Goal: Information Seeking & Learning: Check status

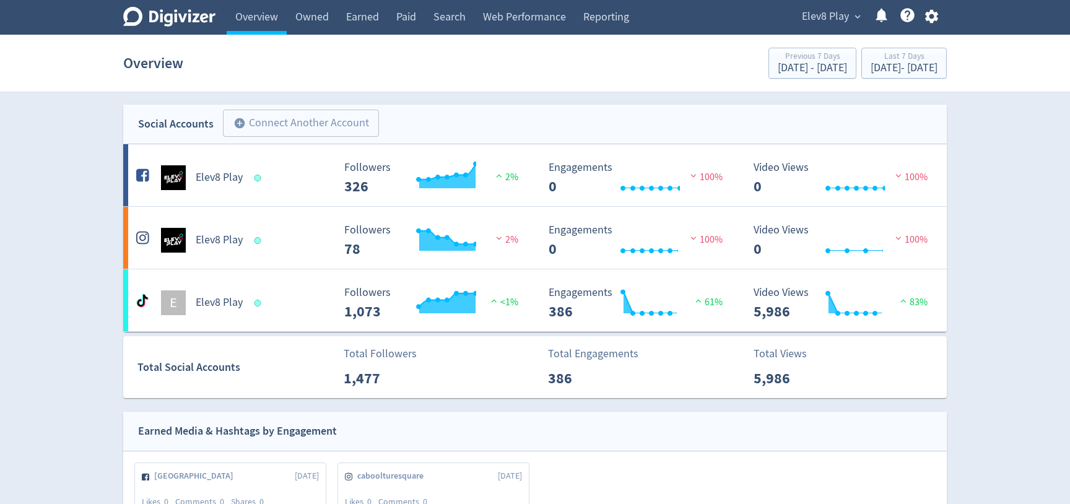
click at [823, 17] on span "Elev8 Play" at bounding box center [825, 17] width 47 height 20
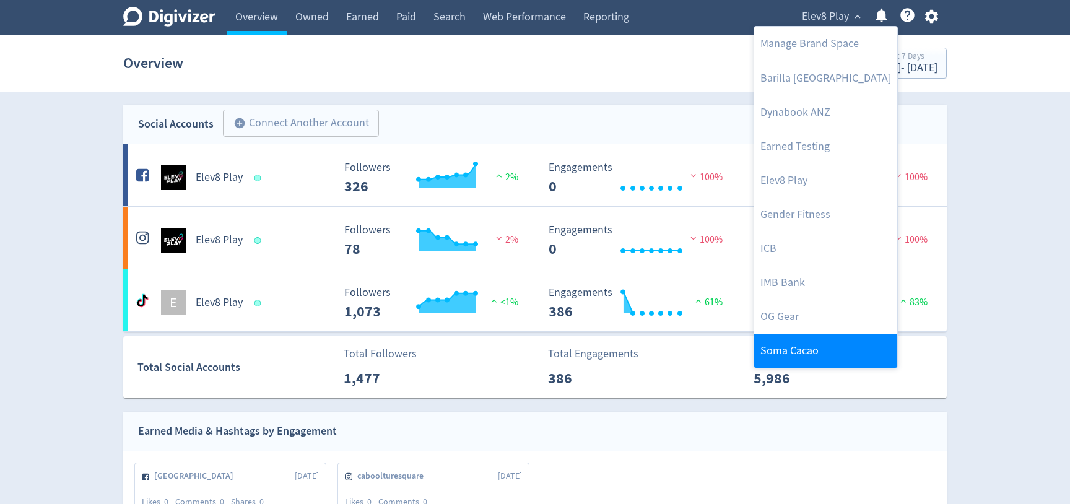
click at [800, 358] on link "Soma Cacao" at bounding box center [825, 351] width 143 height 34
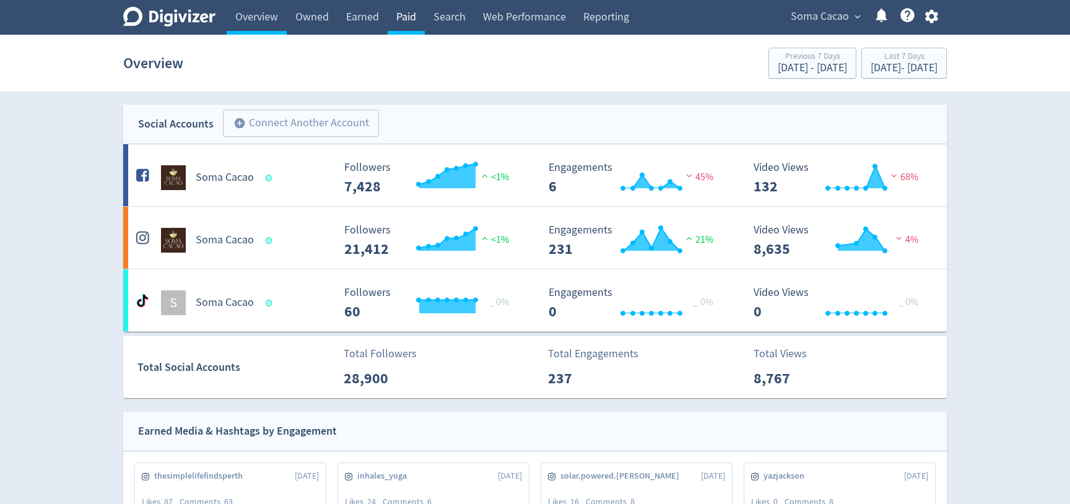
click at [405, 28] on link "Paid" at bounding box center [405, 17] width 37 height 35
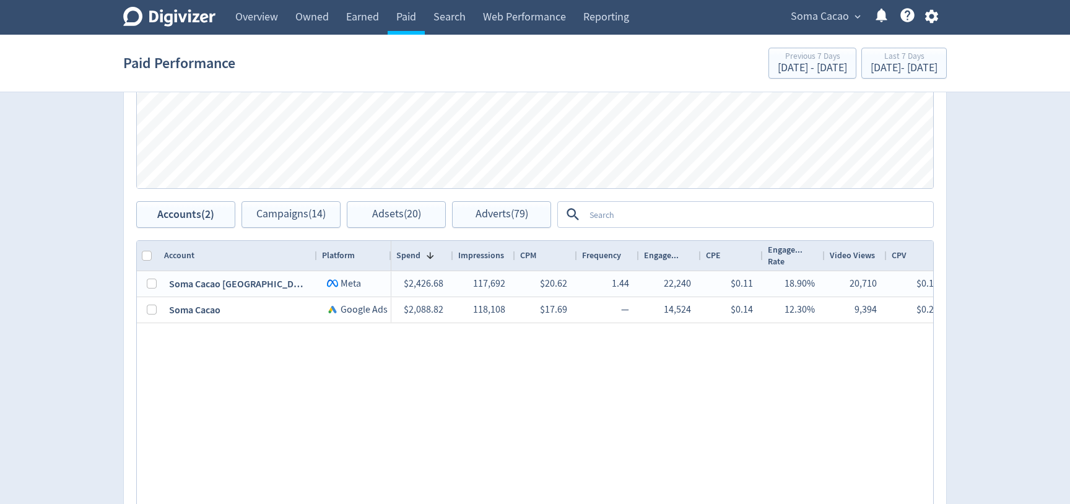
scroll to position [522, 0]
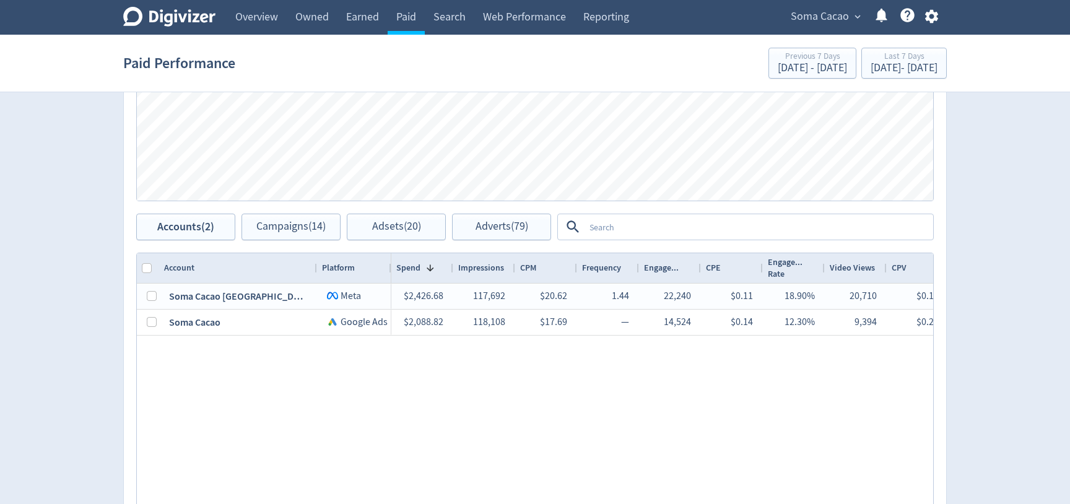
click at [669, 228] on textarea at bounding box center [757, 226] width 347 height 23
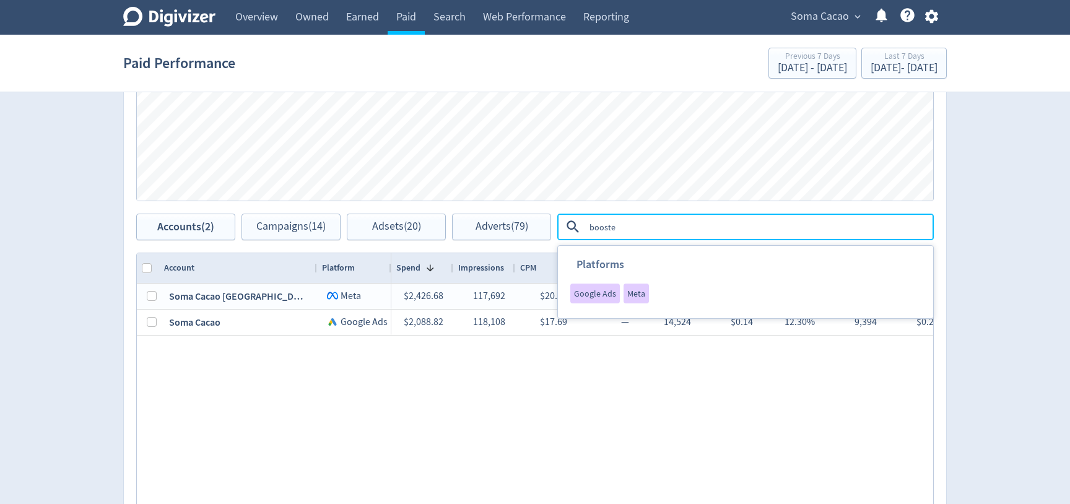
type textarea "boosted"
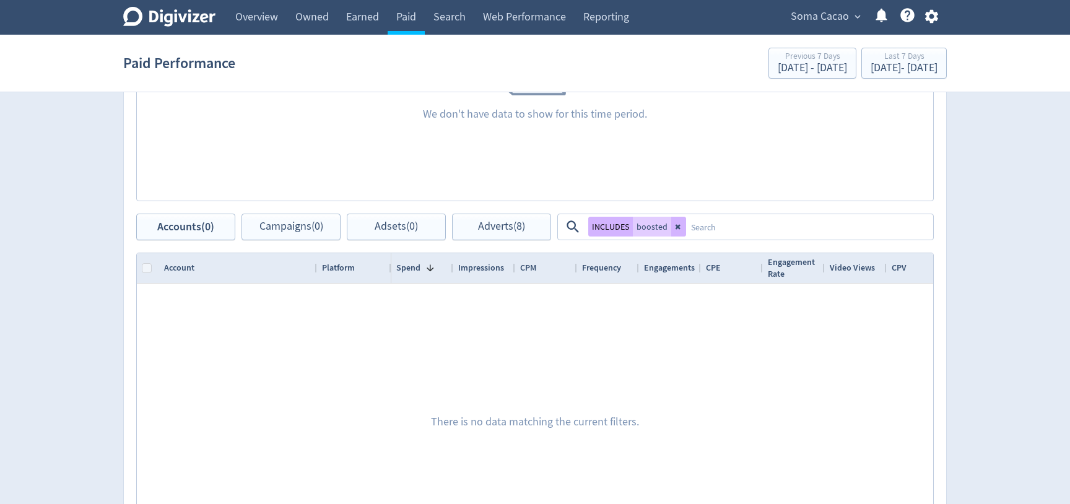
click at [486, 240] on div "Accounts Impressions Clicks Spend We don't have data to show for this time peri…" at bounding box center [534, 257] width 823 height 710
click at [490, 229] on span "Adverts (8)" at bounding box center [501, 227] width 47 height 12
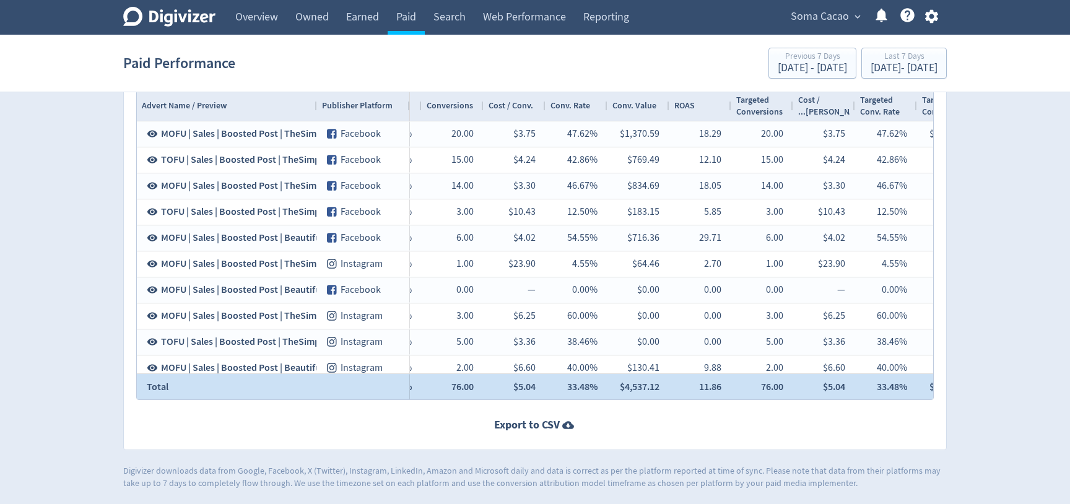
drag, startPoint x: 723, startPoint y: 387, endPoint x: 699, endPoint y: 386, distance: 23.6
click at [699, 386] on div "11.86" at bounding box center [700, 386] width 62 height 25
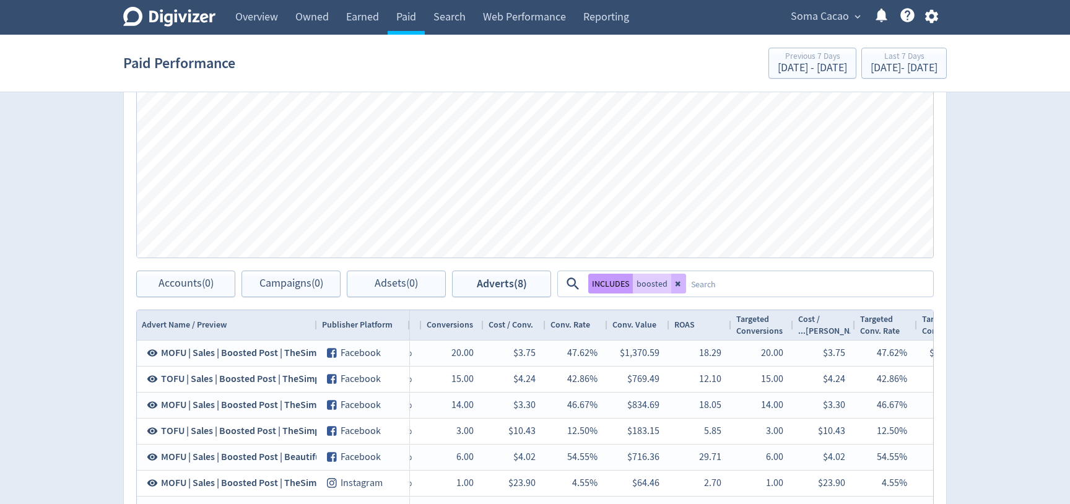
click at [603, 287] on button "INCLUDES" at bounding box center [610, 284] width 45 height 20
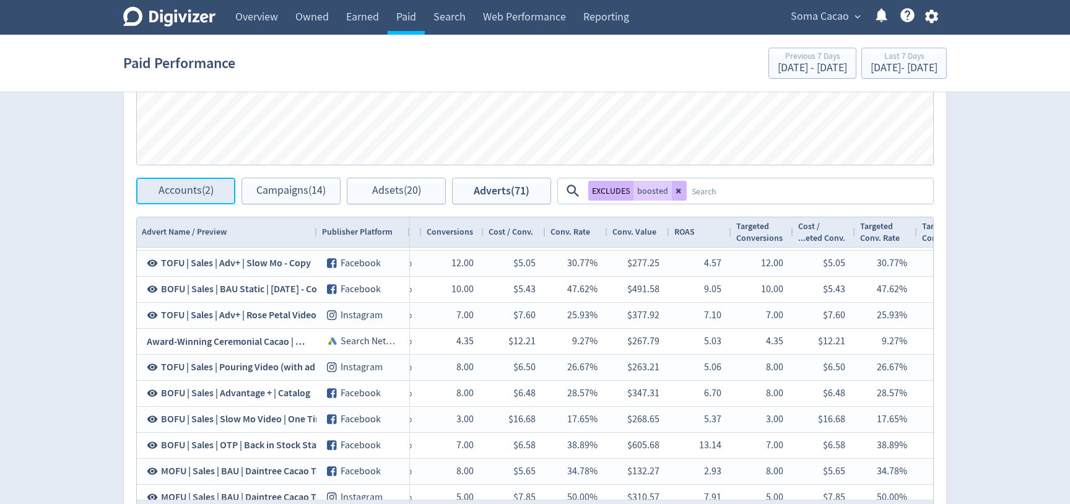
click at [176, 196] on span "Accounts (2)" at bounding box center [185, 191] width 55 height 12
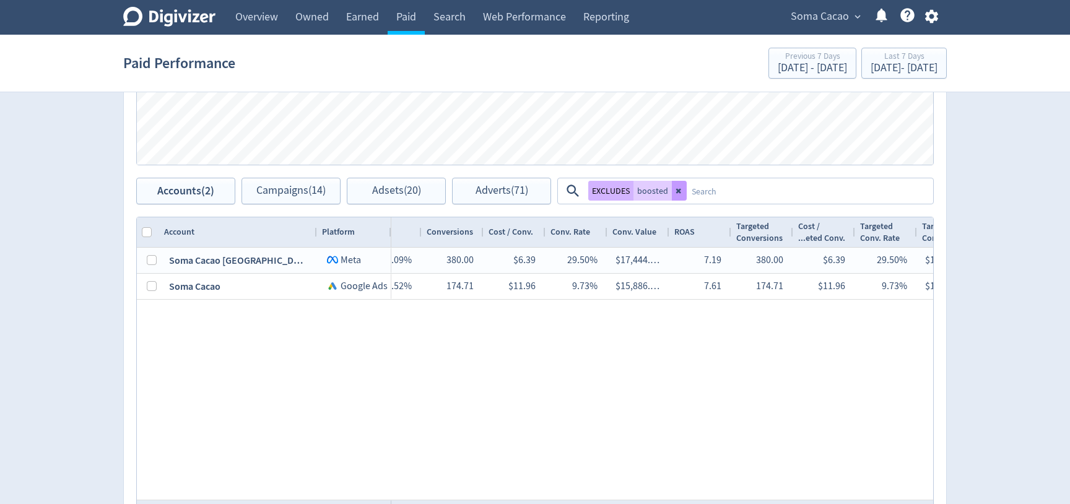
click at [675, 191] on icon at bounding box center [678, 190] width 7 height 7
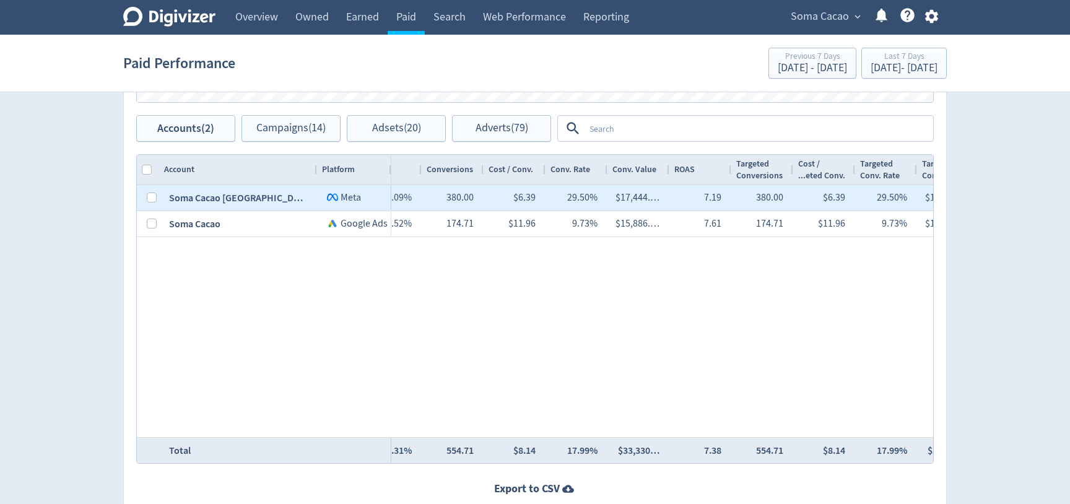
click at [563, 192] on div "29.50%" at bounding box center [576, 198] width 42 height 24
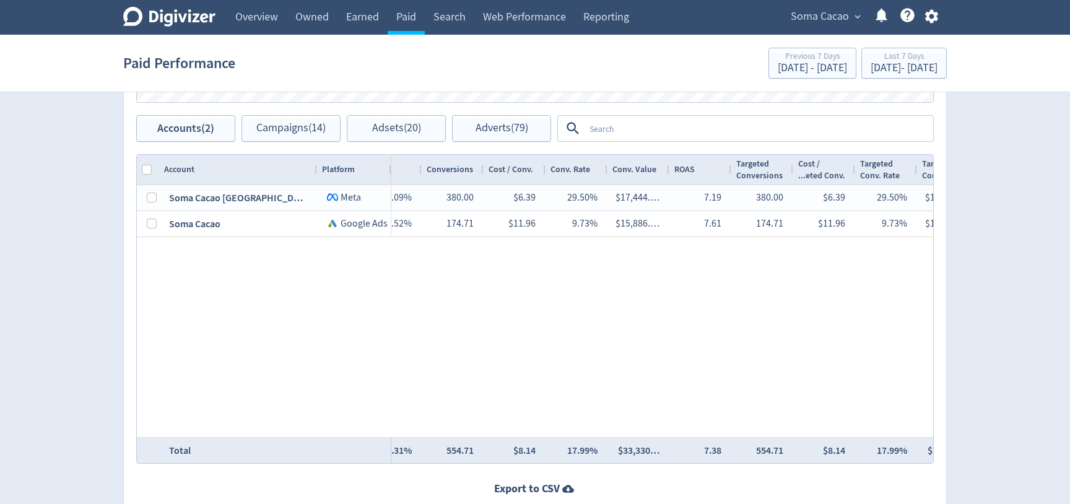
click at [645, 124] on textarea at bounding box center [757, 128] width 347 height 23
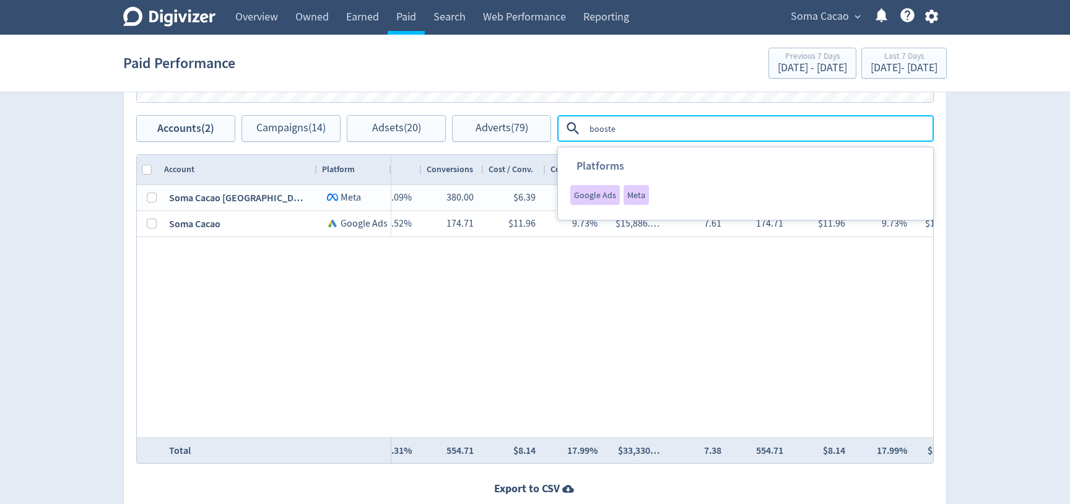
type textarea "boosted"
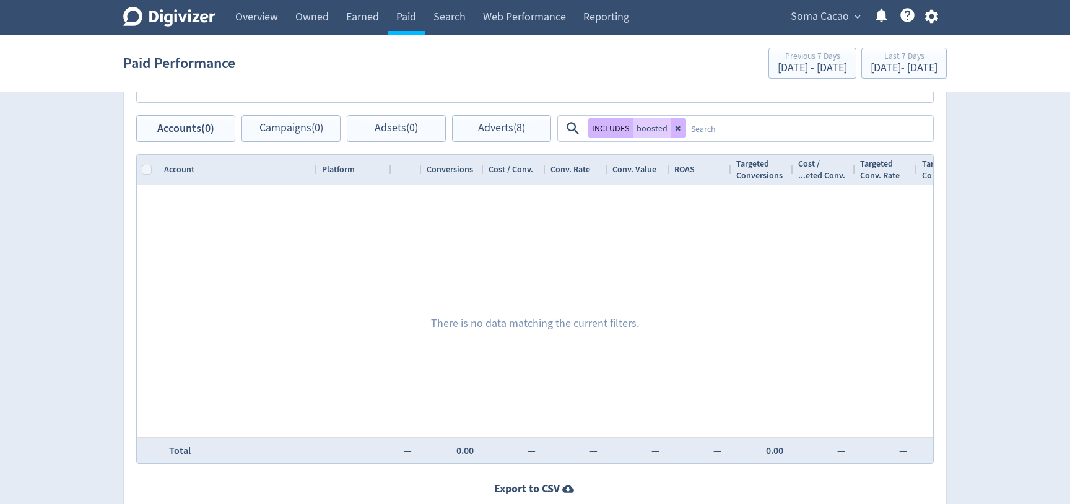
click at [703, 132] on textarea at bounding box center [809, 128] width 246 height 23
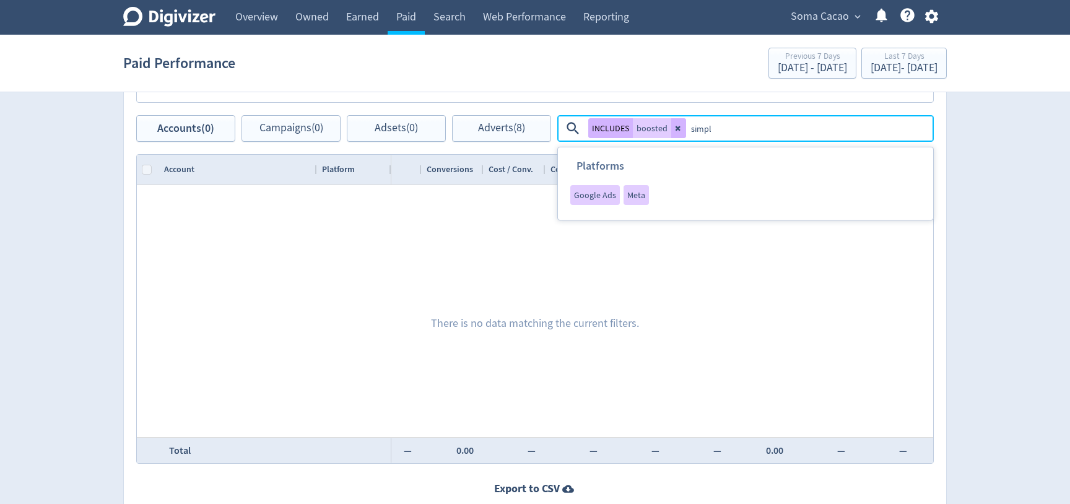
type textarea "simple"
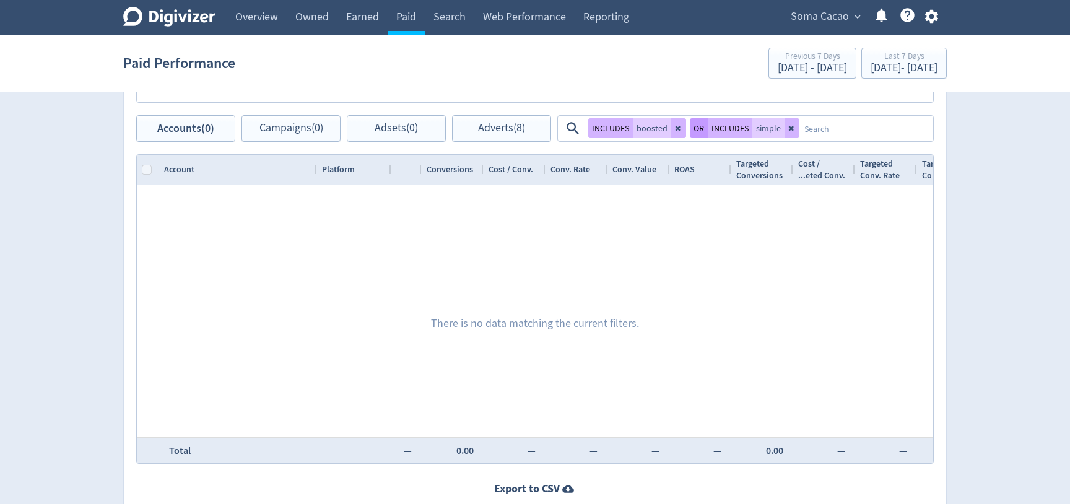
click at [702, 128] on button "OR" at bounding box center [698, 128] width 18 height 20
click at [525, 136] on button "Adverts (4)" at bounding box center [501, 128] width 99 height 27
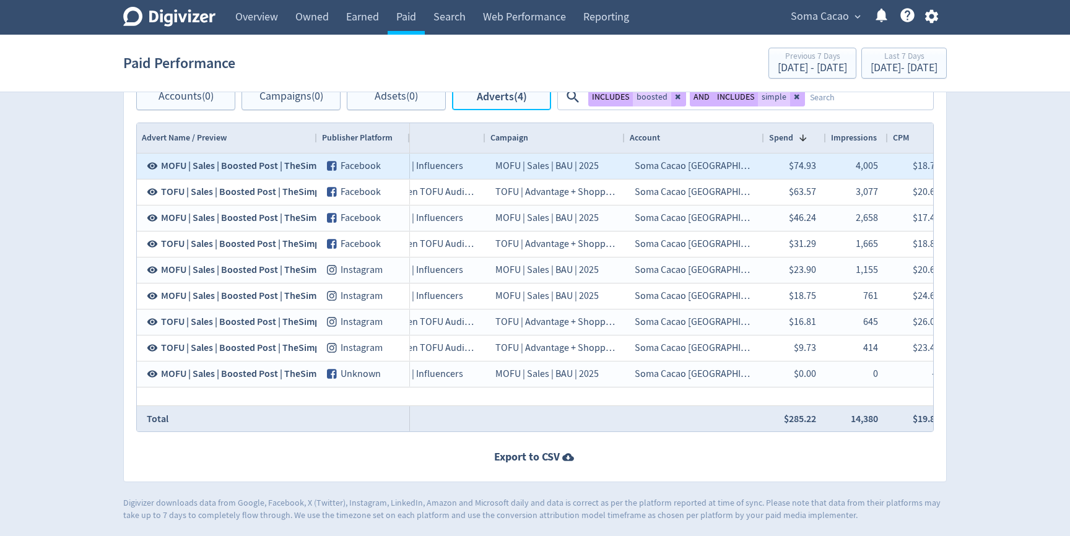
scroll to position [598, 0]
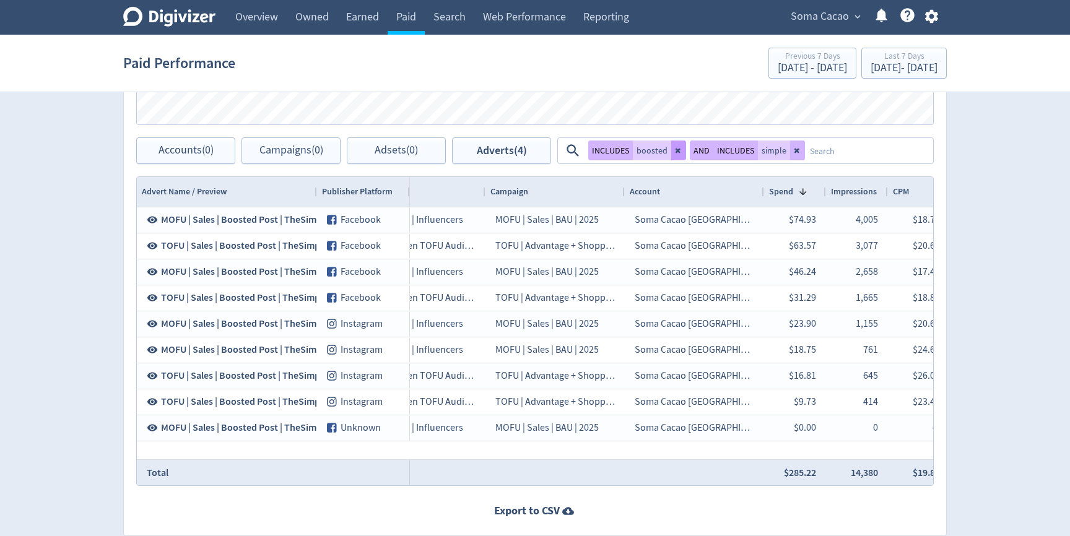
click at [675, 153] on icon at bounding box center [678, 150] width 7 height 7
click at [675, 153] on button at bounding box center [672, 150] width 15 height 20
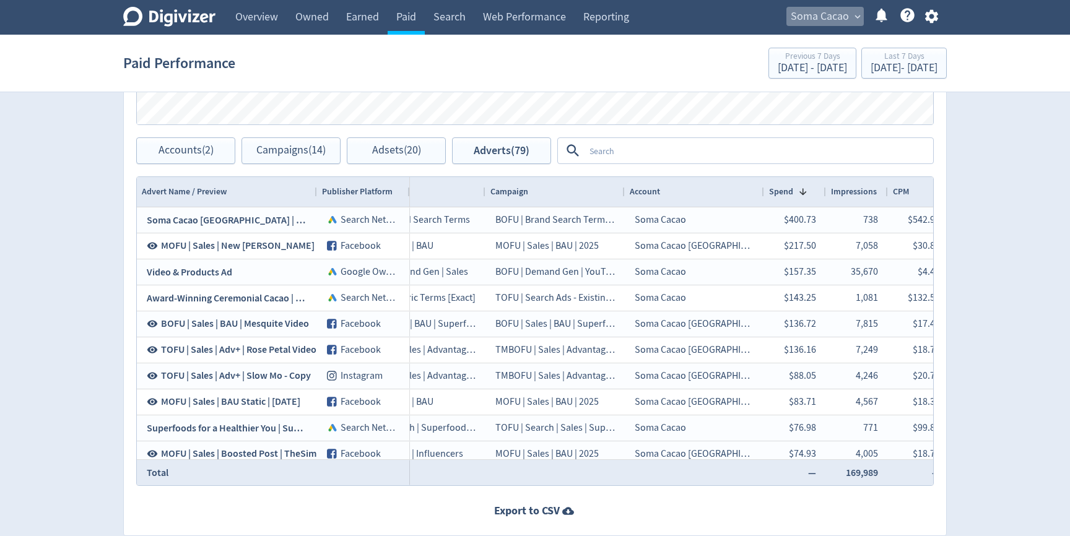
click at [824, 10] on span "Soma Cacao" at bounding box center [819, 17] width 58 height 20
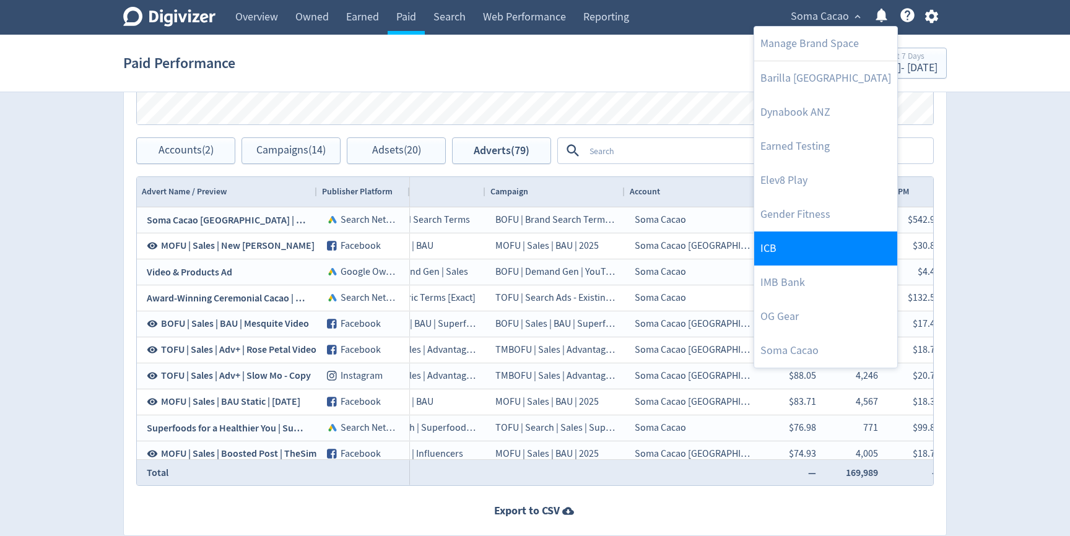
click at [776, 240] on link "ICB" at bounding box center [825, 248] width 143 height 34
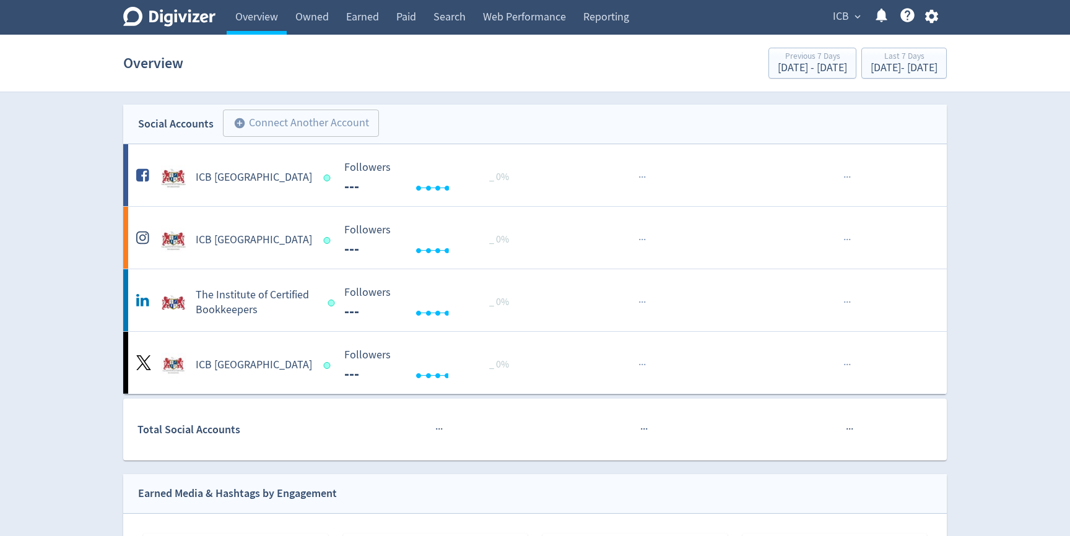
click at [837, 16] on span "ICB" at bounding box center [840, 17] width 16 height 20
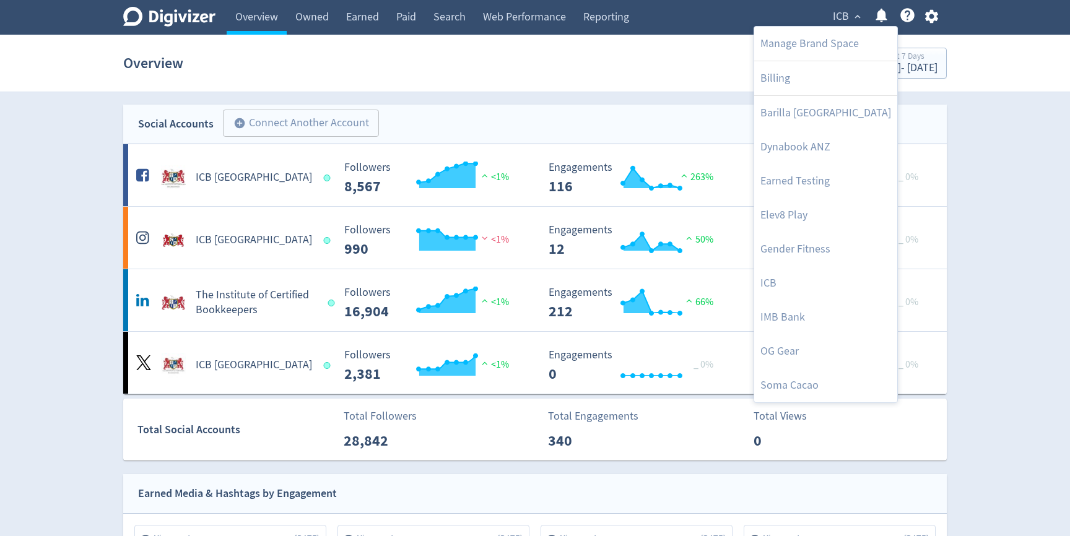
click at [1022, 241] on div at bounding box center [535, 268] width 1070 height 536
